Goal: Find specific page/section: Find specific page/section

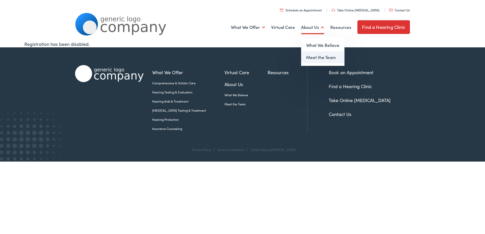
click at [319, 55] on link "Meet the Team" at bounding box center [322, 57] width 43 height 12
click at [382, 28] on link "Find a Hearing Clinic" at bounding box center [383, 27] width 52 height 14
